Goal: Information Seeking & Learning: Learn about a topic

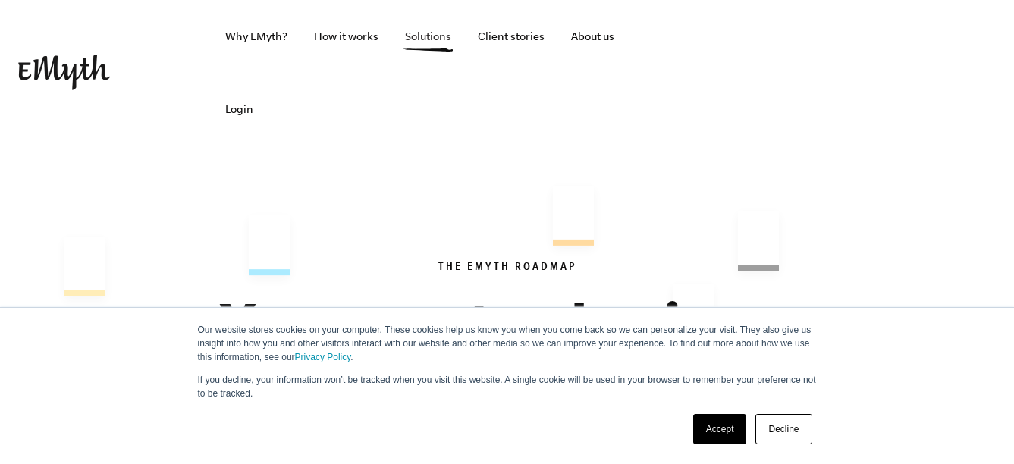
click at [410, 41] on link "Solutions" at bounding box center [428, 36] width 71 height 73
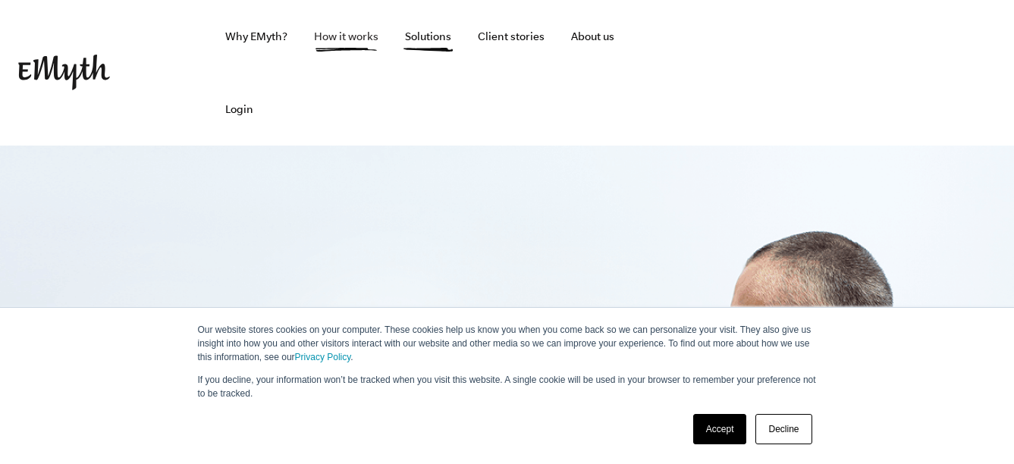
click at [343, 42] on link "How it works" at bounding box center [346, 36] width 89 height 73
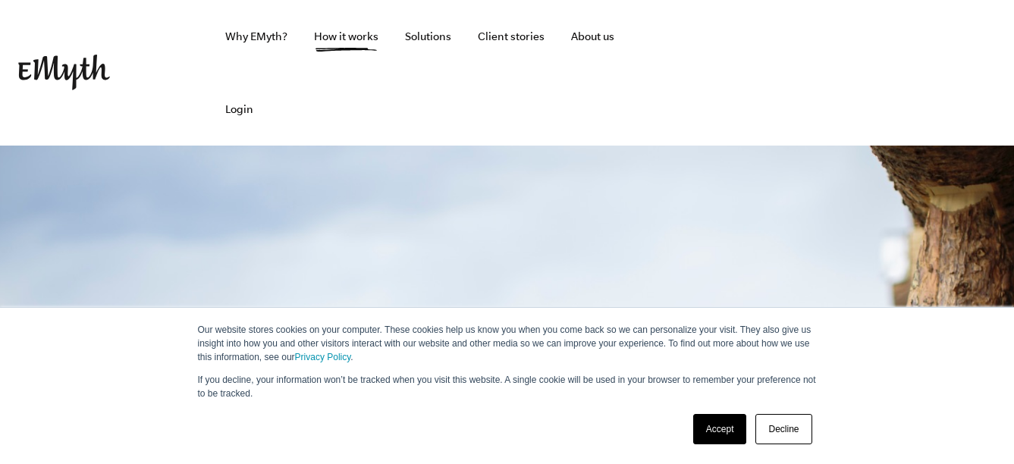
click at [723, 432] on link "Accept" at bounding box center [720, 429] width 54 height 30
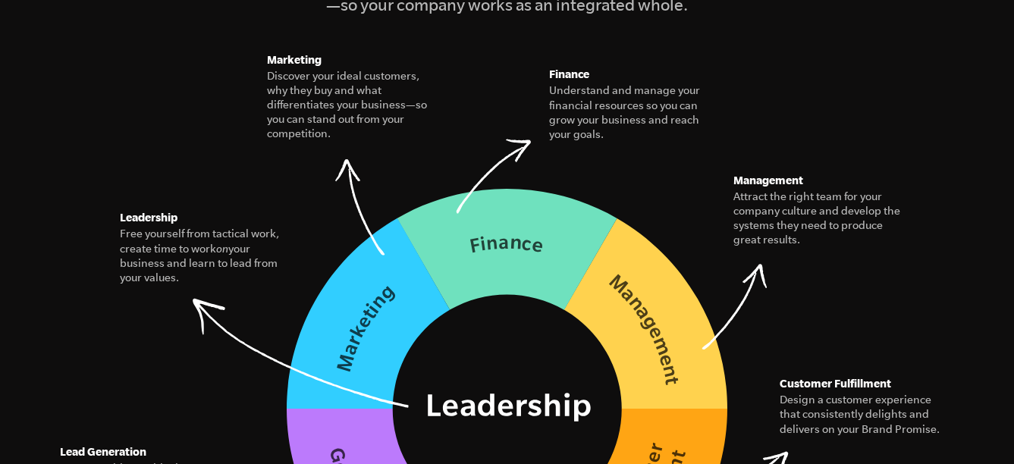
scroll to position [2260, 0]
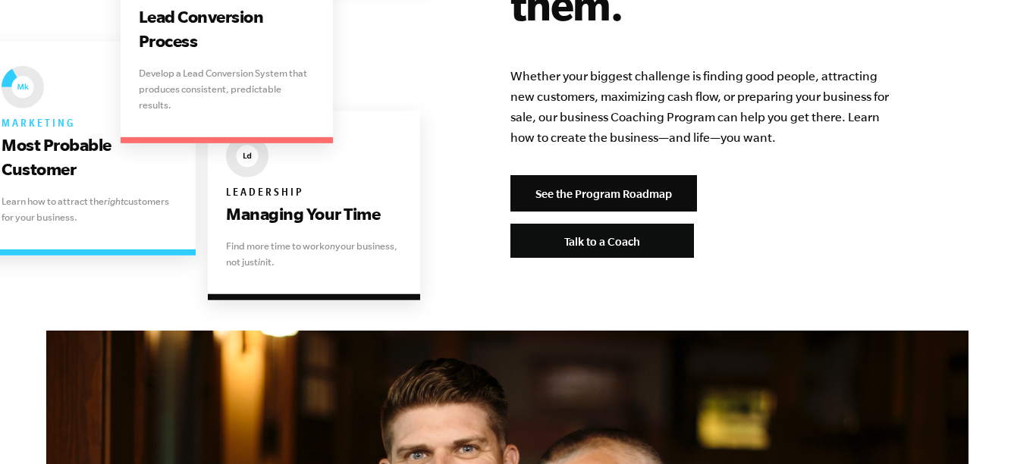
scroll to position [3375, 0]
